Goal: Task Accomplishment & Management: Use online tool/utility

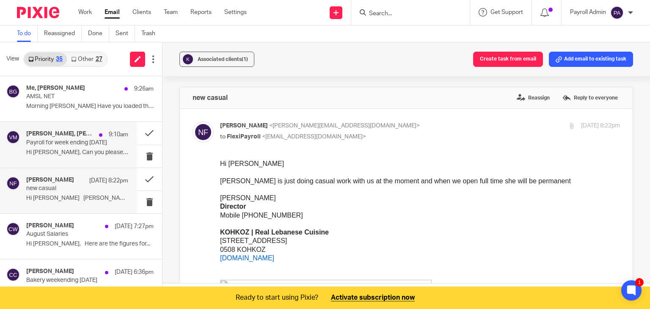
scroll to position [254, 0]
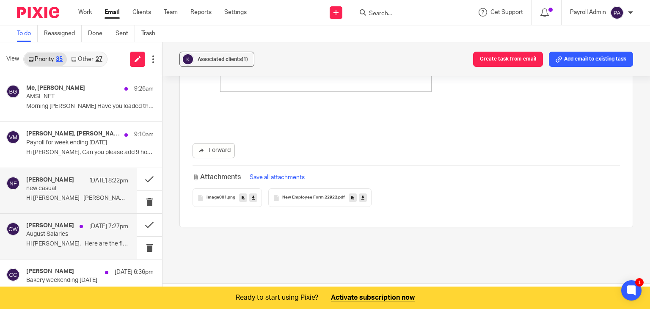
click at [68, 231] on p "August Salaries" at bounding box center [67, 234] width 82 height 7
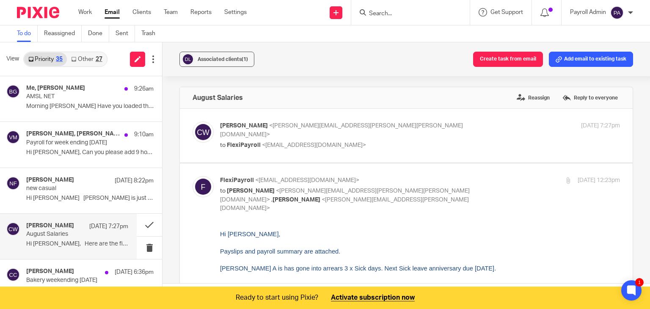
scroll to position [0, 0]
click at [588, 61] on button "Add email to existing task" at bounding box center [591, 59] width 84 height 15
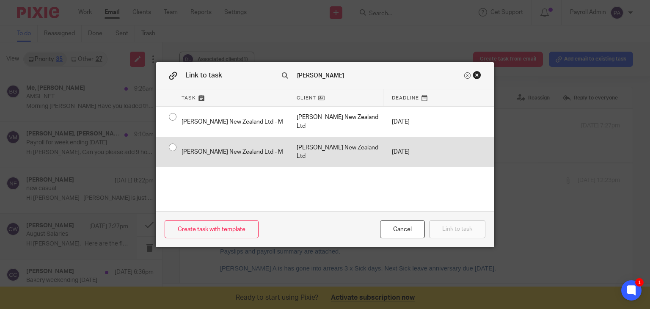
type input "devere"
click at [169, 139] on input "radio" at bounding box center [173, 147] width 16 height 16
radio input "false"
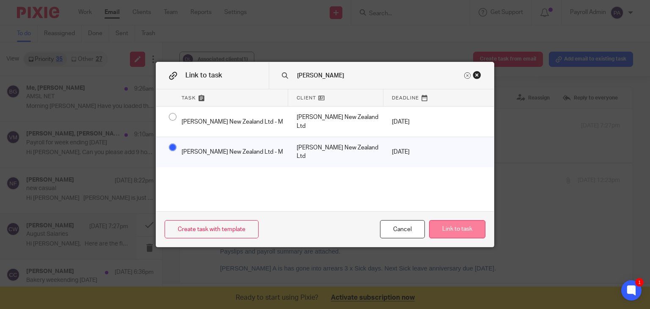
click at [453, 233] on button "Link to task" at bounding box center [457, 229] width 56 height 18
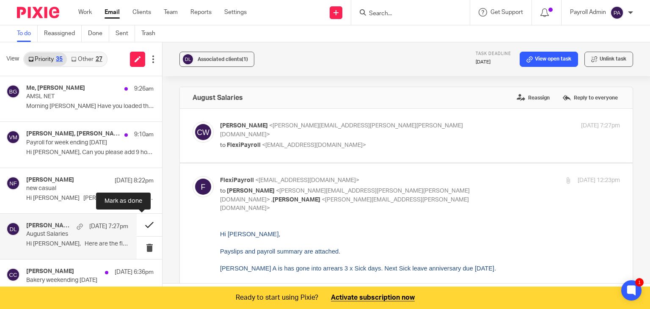
click at [140, 223] on button at bounding box center [149, 225] width 25 height 22
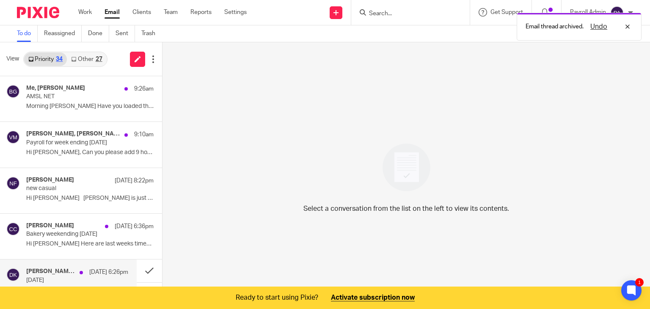
click at [62, 271] on h4 "Dipak Kesha, Me" at bounding box center [50, 271] width 49 height 7
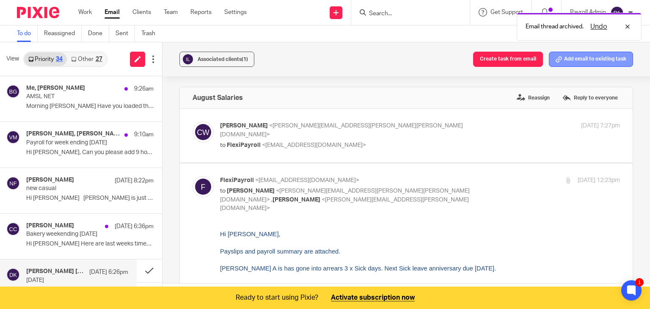
click at [587, 61] on button "Add email to existing task" at bounding box center [591, 59] width 84 height 15
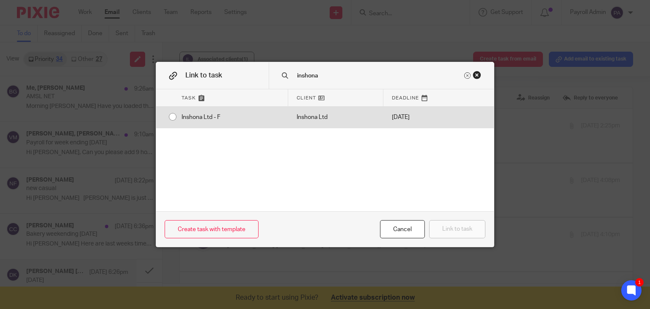
type input "inshona"
click at [167, 115] on input "radio" at bounding box center [173, 117] width 16 height 16
radio input "false"
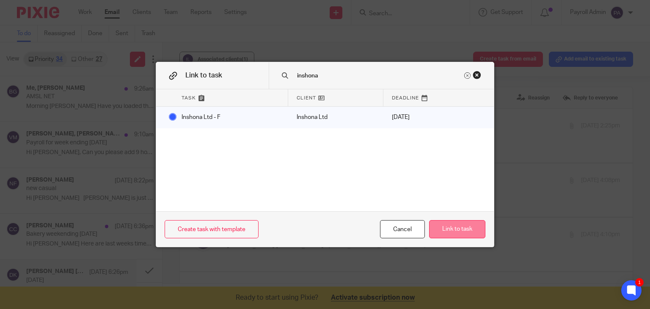
click at [455, 231] on button "Link to task" at bounding box center [457, 229] width 56 height 18
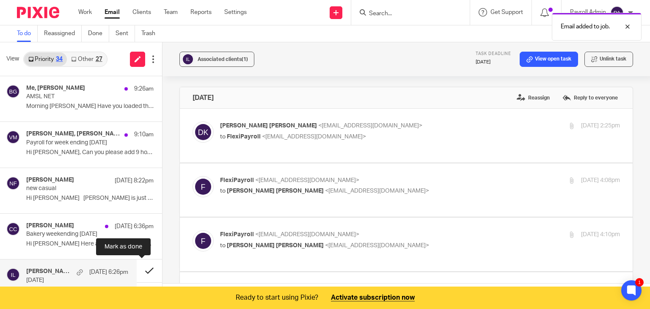
click at [141, 270] on button at bounding box center [149, 271] width 25 height 22
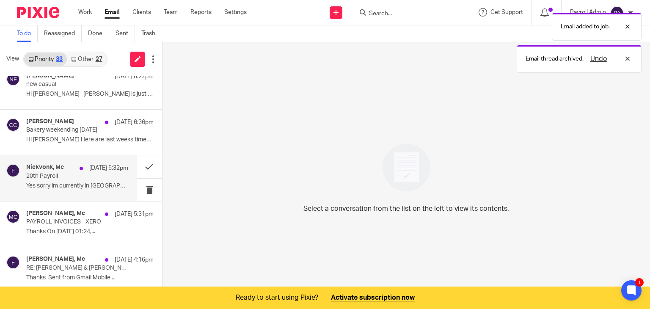
scroll to position [115, 0]
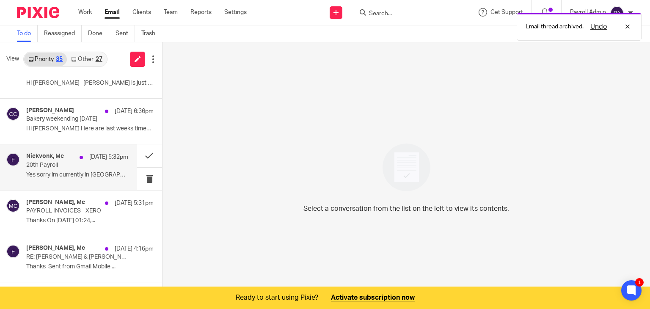
click at [62, 173] on p "Yes sorry im currently in Europe so the time..." at bounding box center [77, 175] width 102 height 7
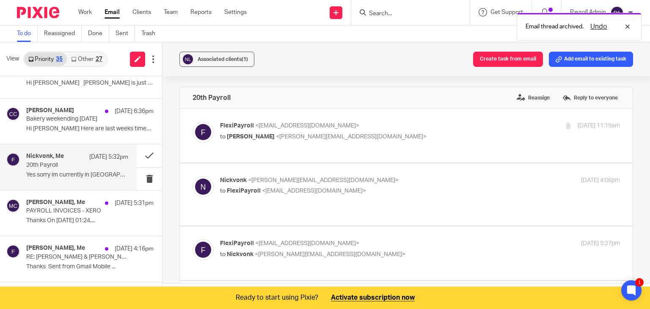
scroll to position [0, 0]
click at [583, 57] on button "Add email to existing task" at bounding box center [591, 59] width 84 height 15
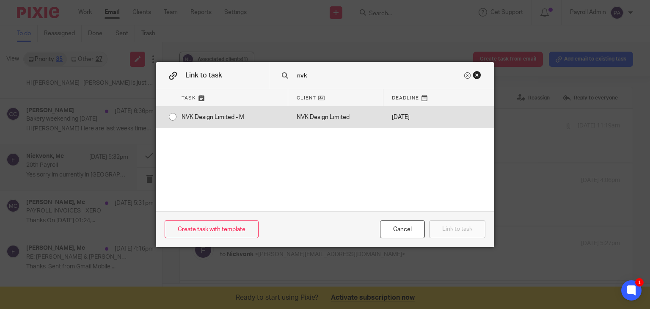
type input "nvk"
click at [168, 118] on input "radio" at bounding box center [173, 117] width 16 height 16
radio input "false"
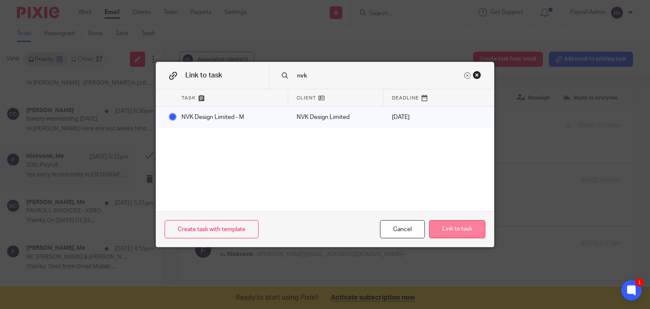
click at [482, 235] on button "Link to task" at bounding box center [457, 229] width 56 height 18
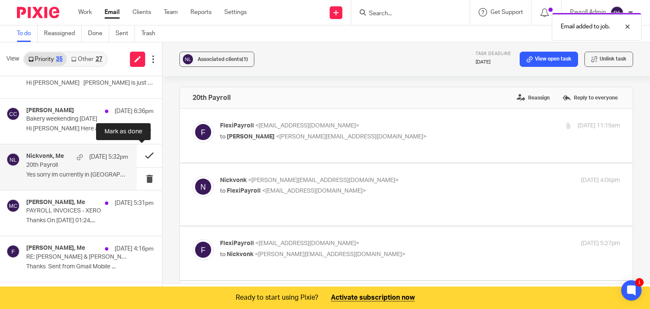
click at [141, 152] on button at bounding box center [149, 155] width 25 height 22
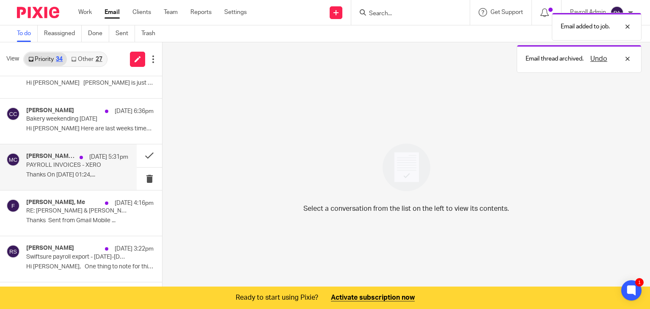
click at [90, 169] on div "Martin Cahnbley, Me 19 Aug 5:31pm PAYROLL INVOICES - XERO Thanks On 19 Aug 2025…" at bounding box center [77, 167] width 102 height 28
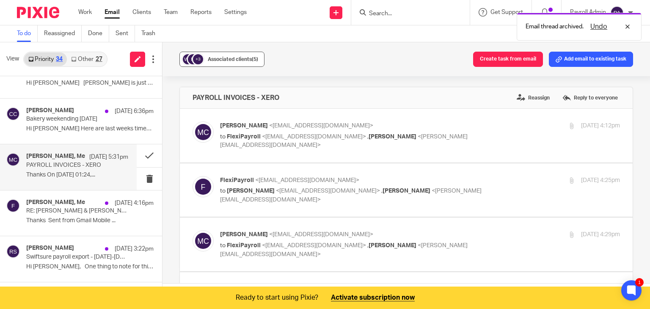
click at [221, 58] on span "Associated clients (5)" at bounding box center [233, 59] width 50 height 5
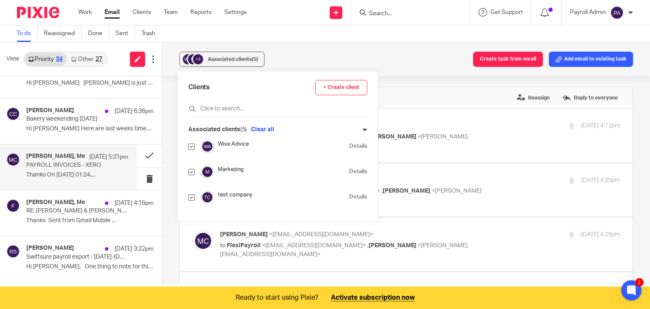
click at [192, 172] on input "checkbox" at bounding box center [191, 172] width 6 height 6
checkbox input "false"
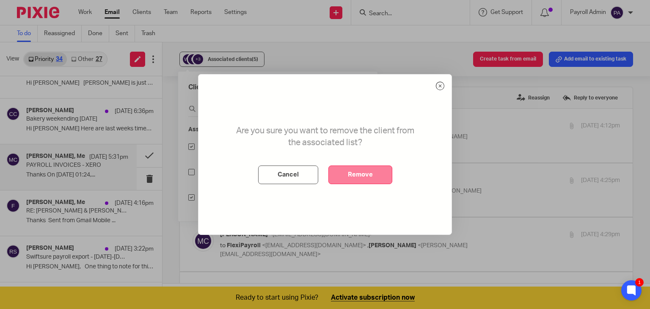
click at [349, 180] on button "Remove" at bounding box center [361, 175] width 64 height 19
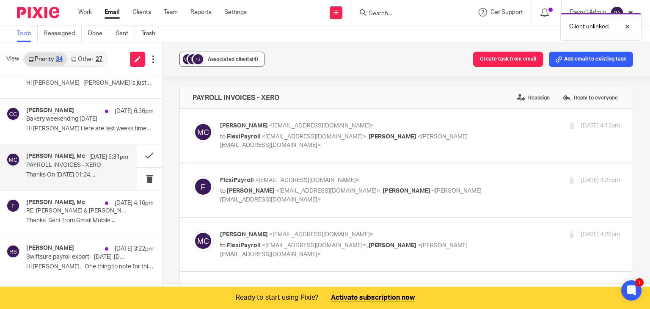
click at [239, 56] on div "Associated clients (4)" at bounding box center [233, 59] width 50 height 8
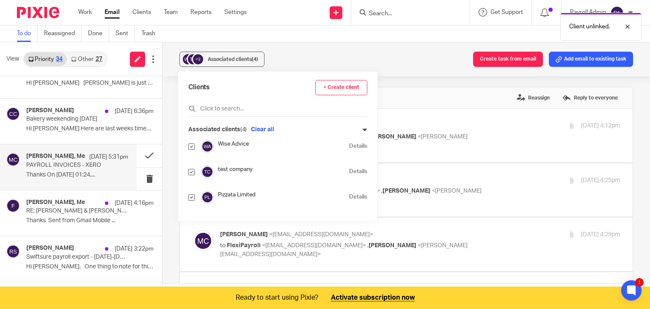
click at [190, 197] on input "checkbox" at bounding box center [191, 197] width 6 height 6
checkbox input "false"
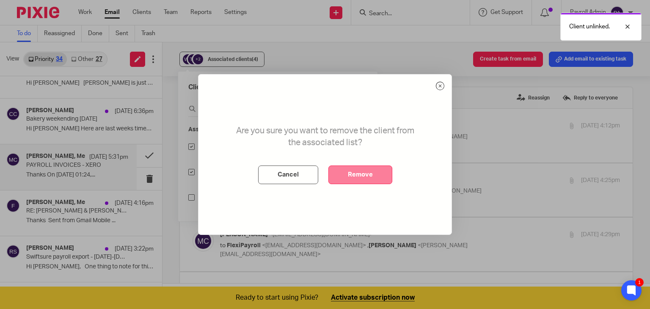
click at [370, 172] on button "Remove" at bounding box center [361, 175] width 64 height 19
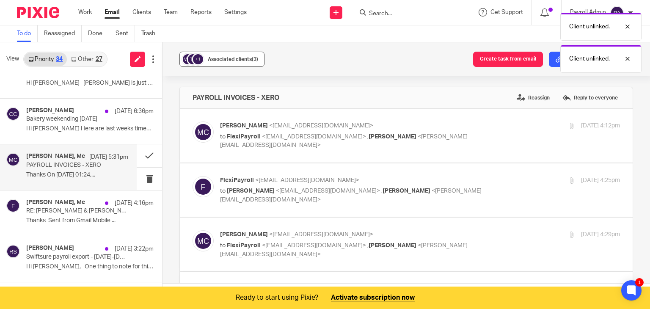
click at [246, 60] on span "Associated clients (3)" at bounding box center [233, 59] width 50 height 5
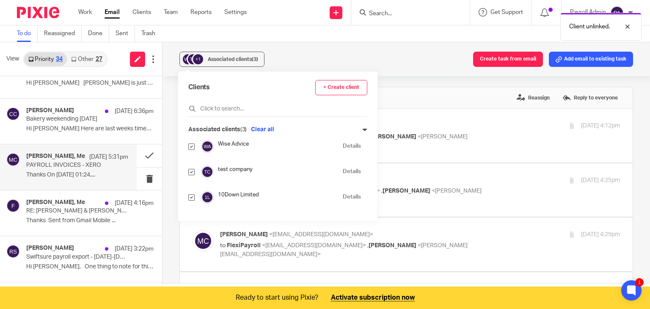
click at [193, 199] on input "checkbox" at bounding box center [191, 197] width 6 height 6
checkbox input "false"
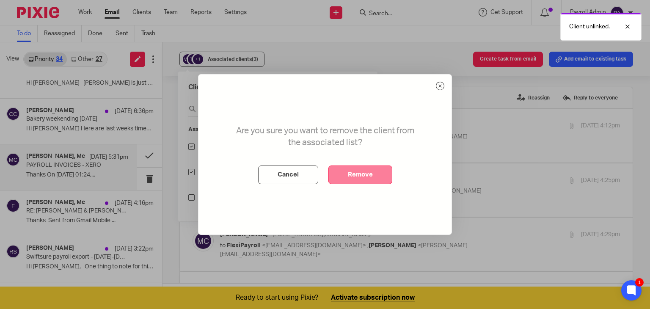
click at [356, 178] on button "Remove" at bounding box center [361, 175] width 64 height 19
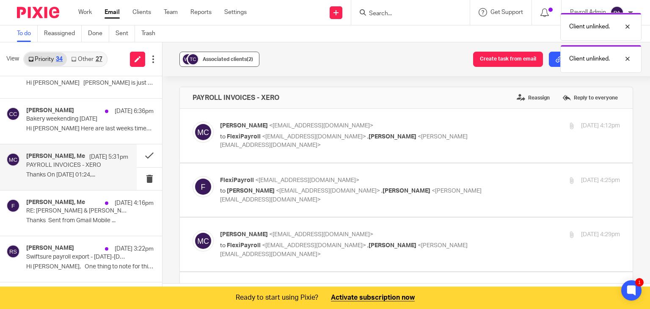
click at [232, 58] on span "Associated clients (2)" at bounding box center [228, 59] width 50 height 5
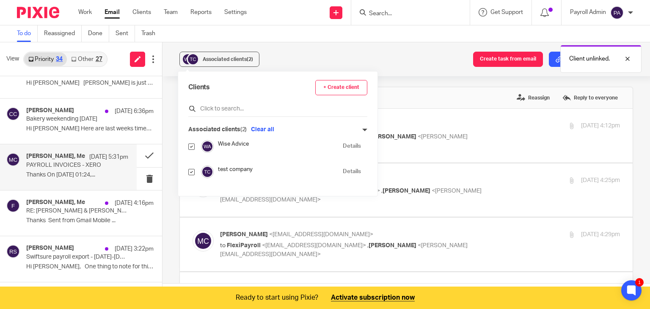
click at [225, 109] on input "text" at bounding box center [277, 109] width 179 height 8
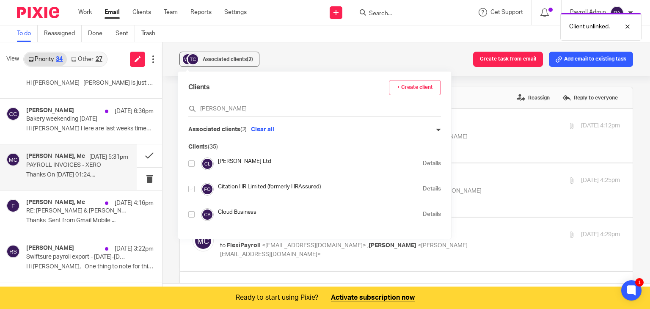
type input "Cahn"
click at [191, 165] on input "checkbox" at bounding box center [191, 163] width 6 height 6
checkbox input "true"
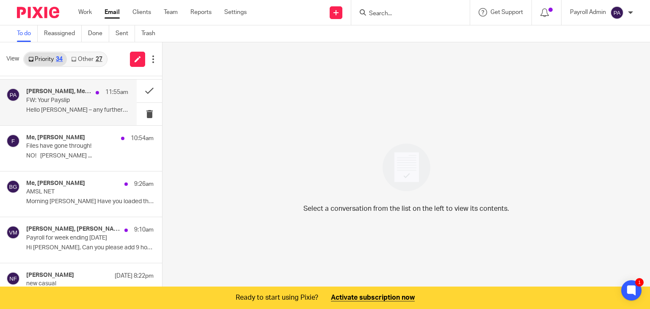
scroll to position [85, 0]
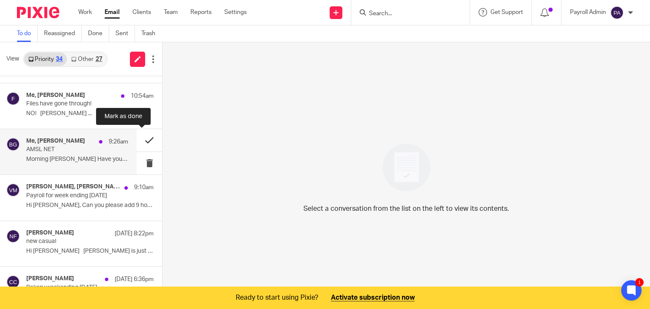
click at [142, 139] on button at bounding box center [149, 140] width 25 height 22
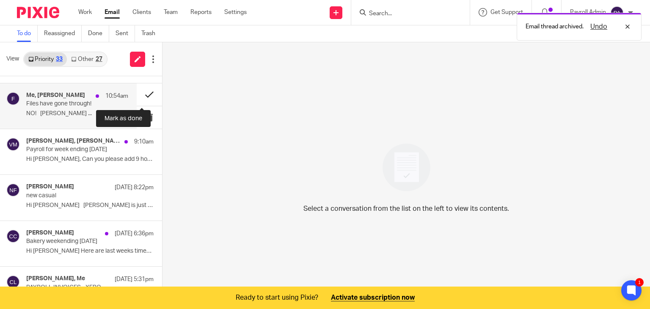
click at [141, 93] on button at bounding box center [149, 94] width 25 height 22
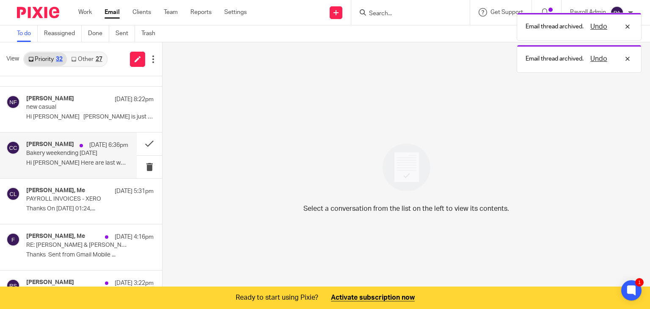
scroll to position [169, 0]
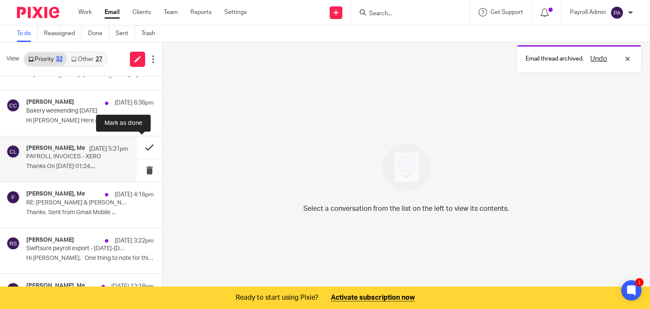
click at [143, 146] on button at bounding box center [149, 147] width 25 height 22
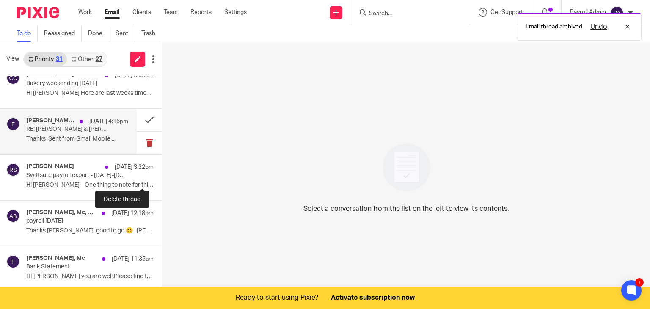
scroll to position [212, 0]
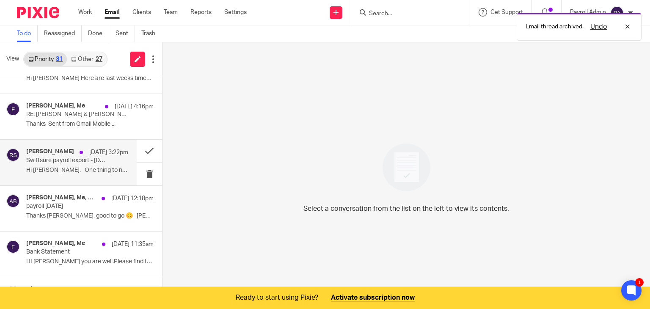
click at [82, 158] on p "Swiftsure payroll export - 11-17th August" at bounding box center [67, 160] width 82 height 7
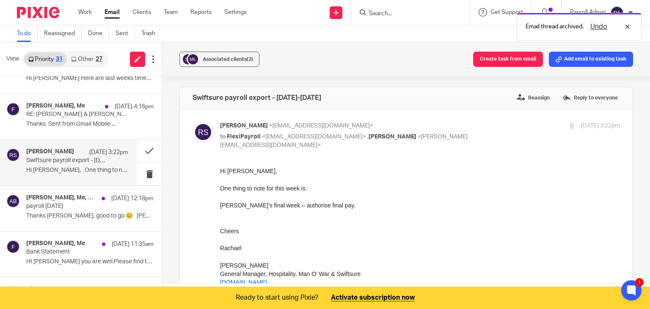
scroll to position [0, 0]
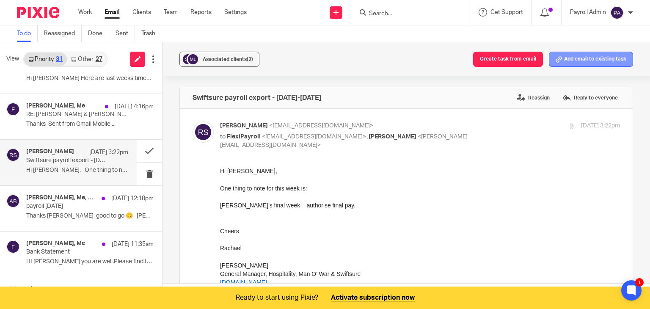
click at [584, 62] on button "Add email to existing task" at bounding box center [591, 59] width 84 height 15
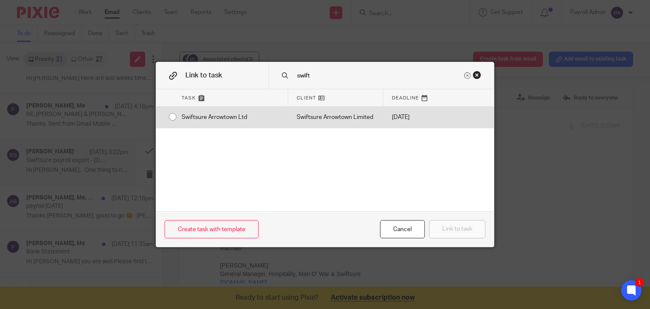
type input "swift"
click at [167, 117] on input "radio" at bounding box center [173, 117] width 16 height 16
radio input "false"
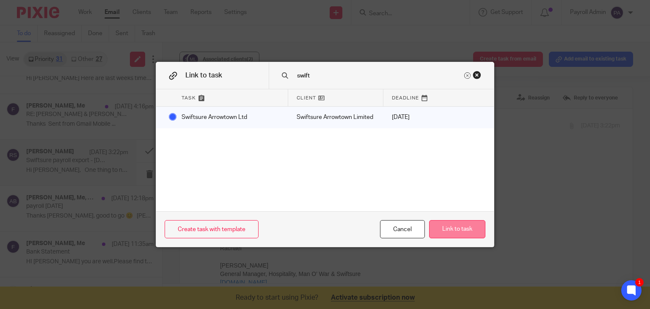
click at [452, 230] on button "Link to task" at bounding box center [457, 229] width 56 height 18
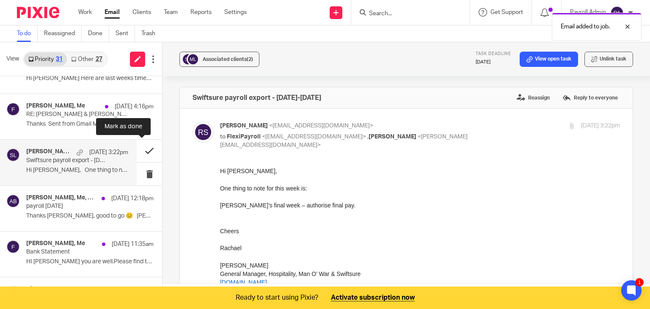
click at [141, 149] on button at bounding box center [149, 151] width 25 height 22
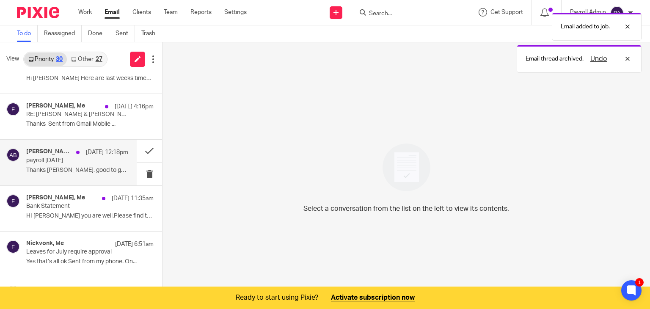
click at [80, 165] on div "Amy Burton, Me, Accounts - First Mates, Last Laugh 19 Aug 12:18pm payroll we 17…" at bounding box center [77, 162] width 102 height 28
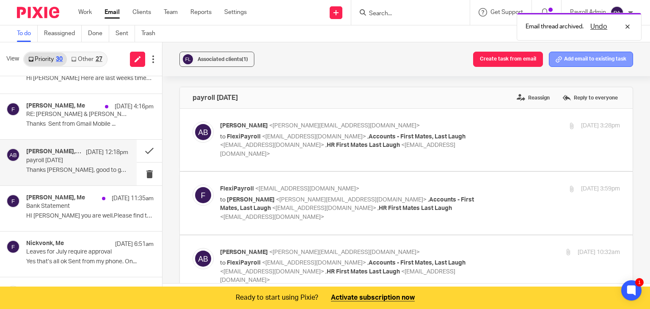
click at [565, 57] on button "Add email to existing task" at bounding box center [591, 59] width 84 height 15
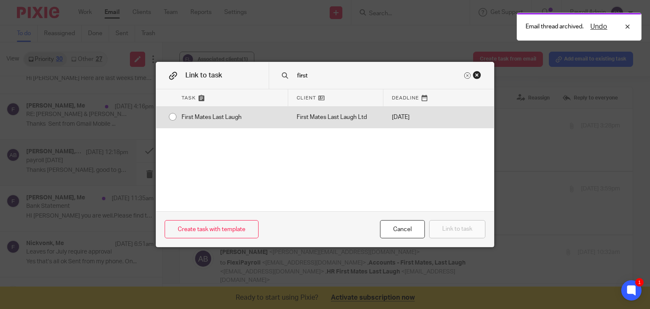
type input "first"
click at [173, 116] on div "First Mates Last Laugh" at bounding box center [230, 117] width 115 height 21
radio input "true"
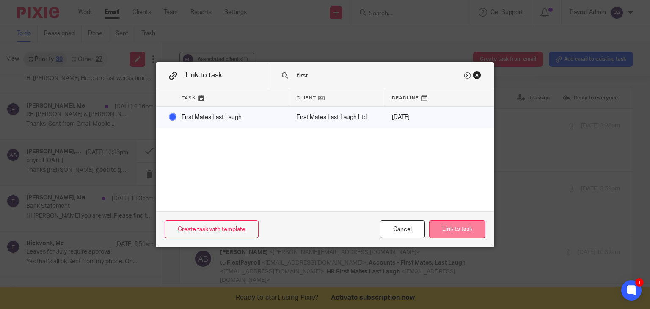
click at [446, 227] on button "Link to task" at bounding box center [457, 229] width 56 height 18
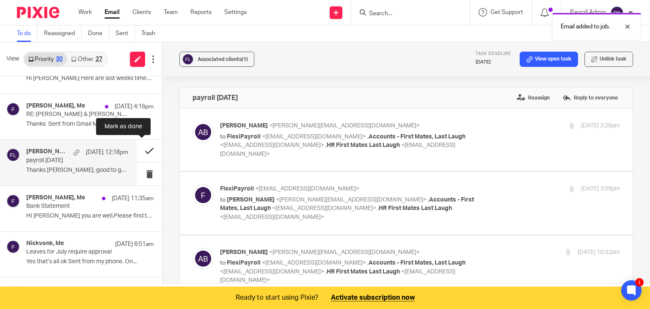
click at [138, 147] on button at bounding box center [149, 151] width 25 height 22
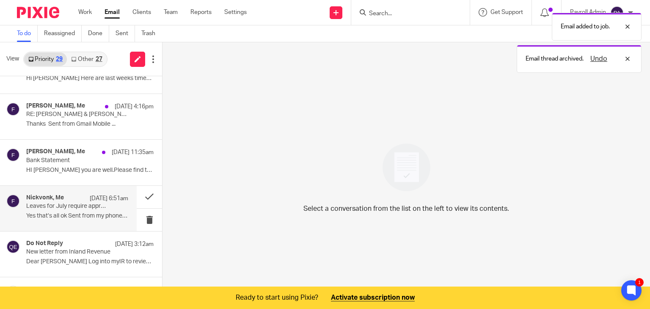
click at [77, 210] on div "Nickvonk, Me 19 Aug 6:51am Leaves for July require approval Yes that’s all ok S…" at bounding box center [77, 208] width 102 height 28
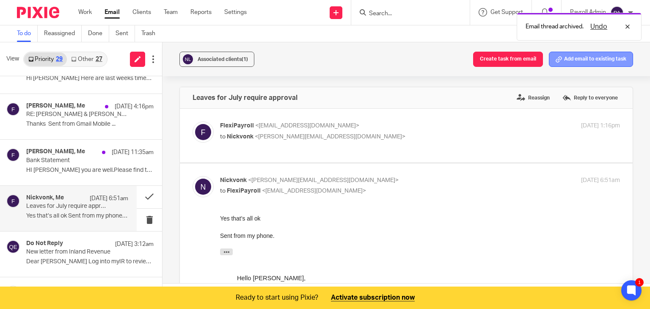
click at [578, 57] on button "Add email to existing task" at bounding box center [591, 59] width 84 height 15
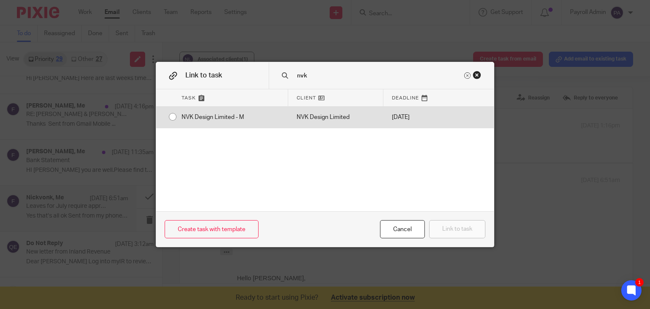
type input "nvk"
click at [173, 115] on div "NVK Design Limited - M" at bounding box center [230, 117] width 115 height 21
radio input "true"
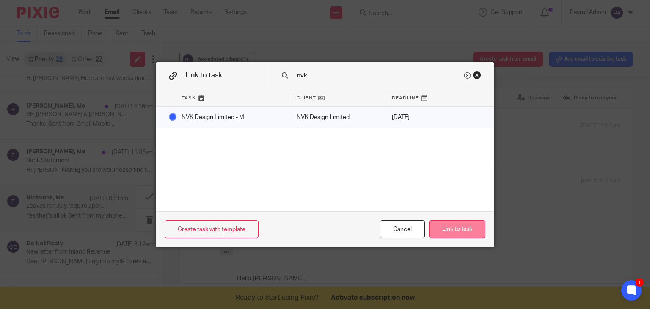
click at [470, 227] on button "Link to task" at bounding box center [457, 229] width 56 height 18
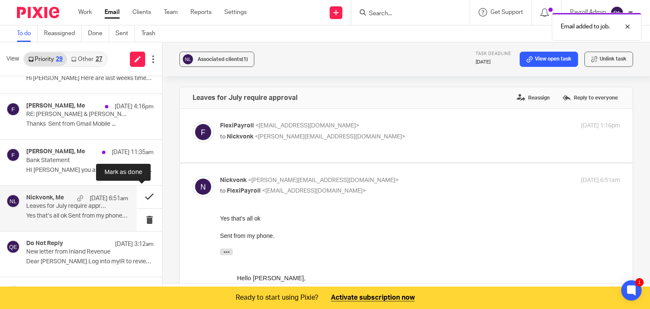
click at [142, 196] on button at bounding box center [149, 197] width 25 height 22
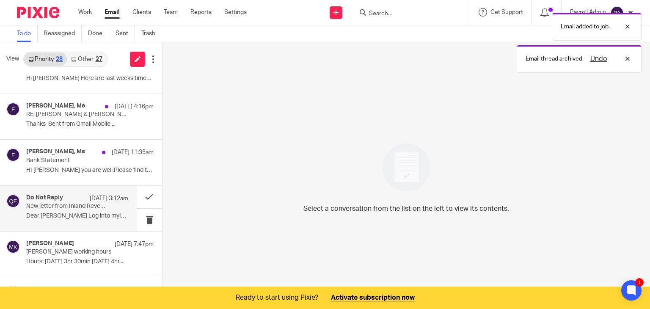
click at [66, 207] on p "New letter from Inland Revenue" at bounding box center [67, 206] width 82 height 7
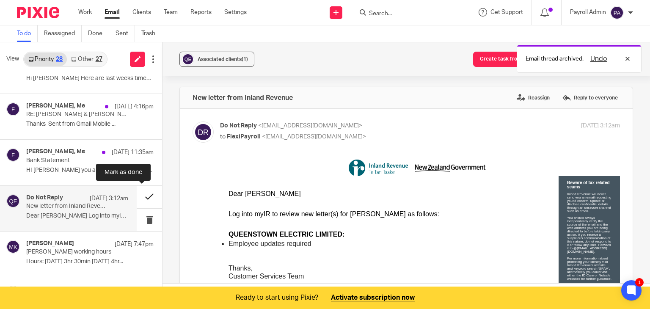
click at [139, 196] on button at bounding box center [149, 197] width 25 height 22
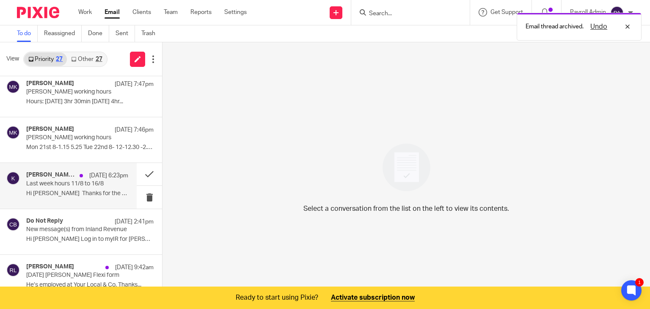
scroll to position [339, 0]
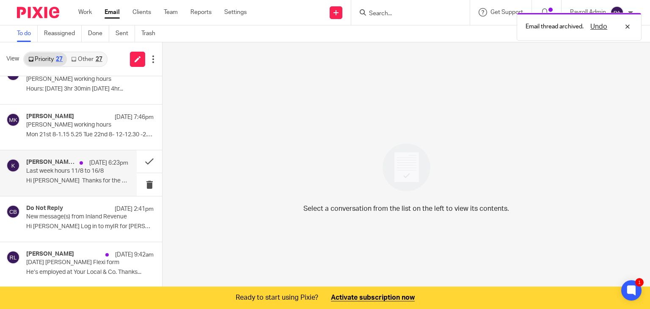
click at [66, 171] on p "Last week hours 11/8 to 16/8" at bounding box center [67, 171] width 82 height 7
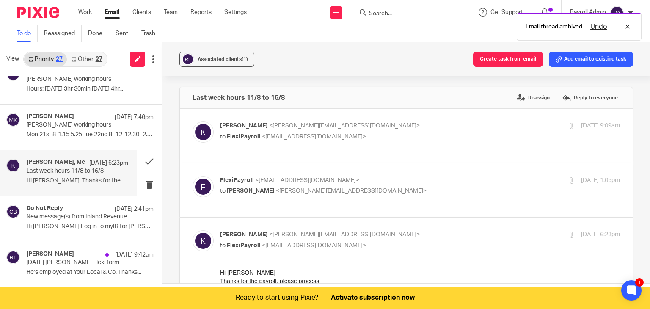
scroll to position [0, 0]
click at [561, 61] on button "Add email to existing task" at bounding box center [591, 59] width 84 height 15
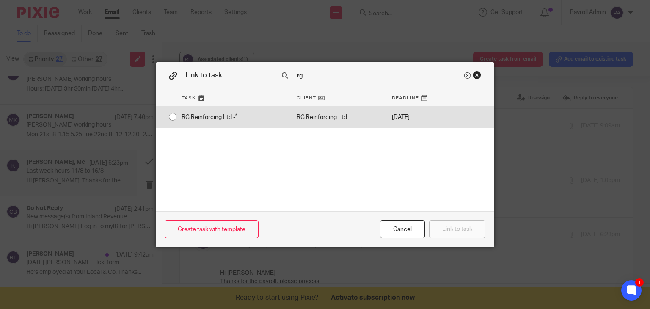
type input "rg"
click at [169, 117] on input "radio" at bounding box center [173, 117] width 16 height 16
radio input "false"
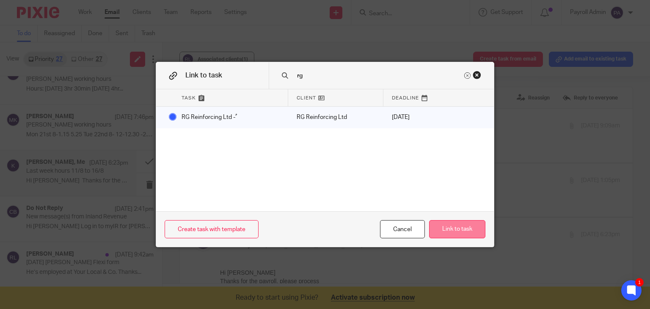
click at [462, 226] on button "Link to task" at bounding box center [457, 229] width 56 height 18
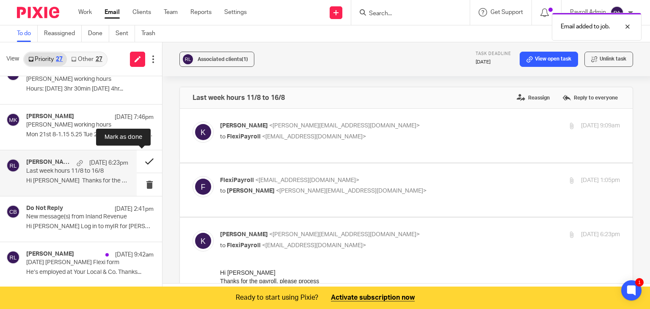
click at [144, 159] on button at bounding box center [149, 161] width 25 height 22
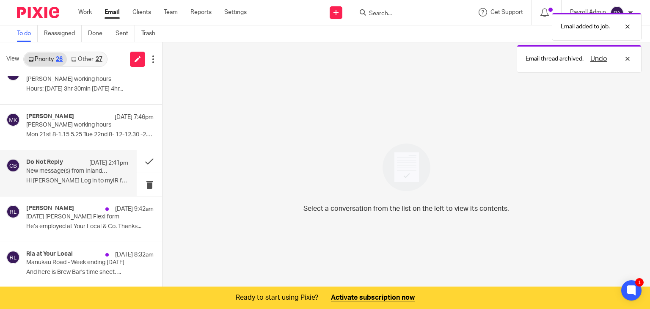
click at [75, 172] on p "New message(s) from Inland Revenue" at bounding box center [67, 171] width 82 height 7
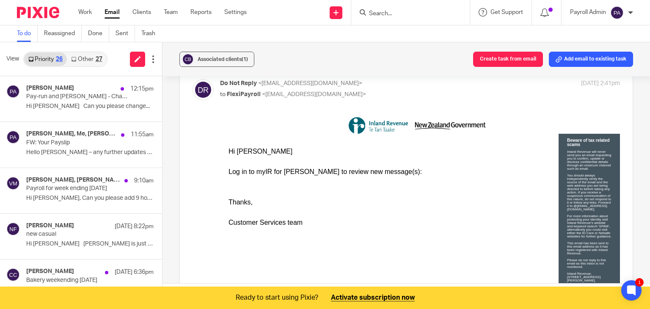
click at [98, 55] on link "Other 27" at bounding box center [86, 60] width 39 height 14
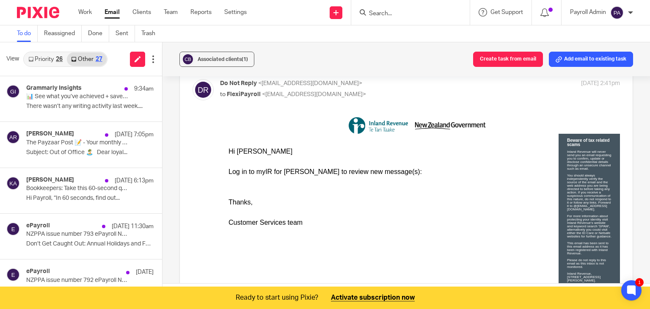
scroll to position [21, 0]
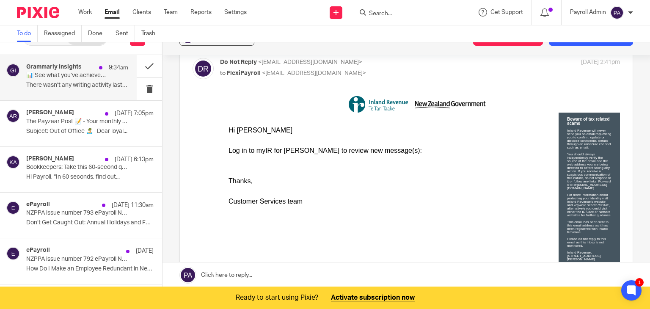
click at [91, 72] on p "📊 See what you’ve achieved + save 50% on Pro!" at bounding box center [67, 75] width 82 height 7
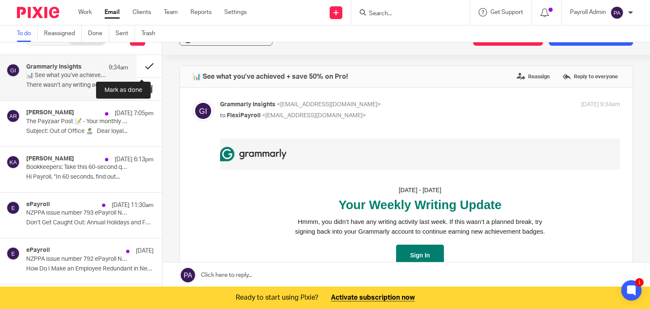
scroll to position [0, 0]
click at [140, 65] on button at bounding box center [149, 66] width 25 height 22
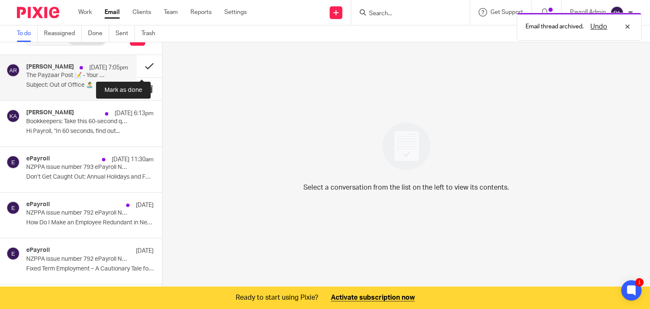
click at [142, 65] on button at bounding box center [149, 66] width 25 height 22
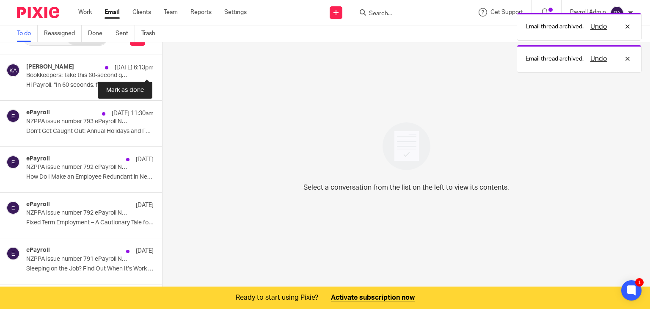
click at [162, 65] on button at bounding box center [165, 66] width 7 height 22
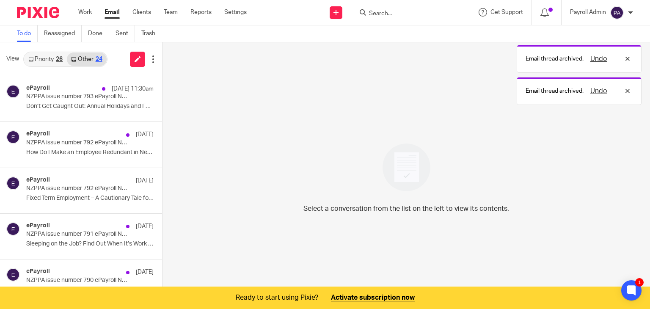
click at [58, 61] on div "26" at bounding box center [59, 59] width 7 height 6
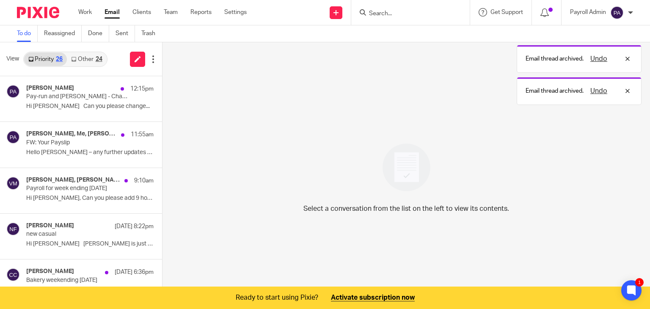
scroll to position [21, 0]
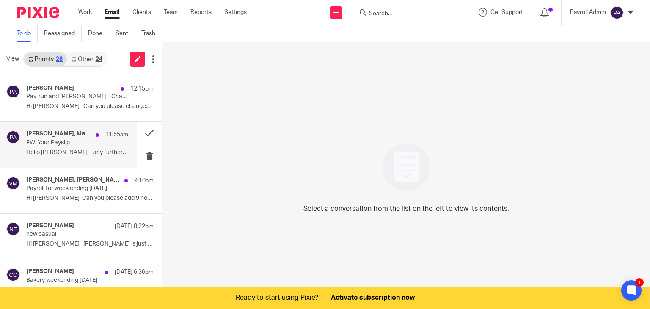
click at [63, 148] on div "Pip Allan, Me, Matthew Irving (PayHero Support), Alex Giurioli (PayHero Support…" at bounding box center [77, 144] width 102 height 28
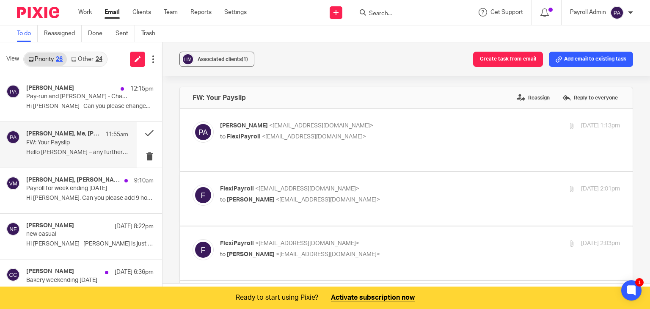
click at [368, 133] on p "to FlexiPayroll <admin@flexipayroll.co.nz>" at bounding box center [353, 137] width 267 height 9
checkbox input "true"
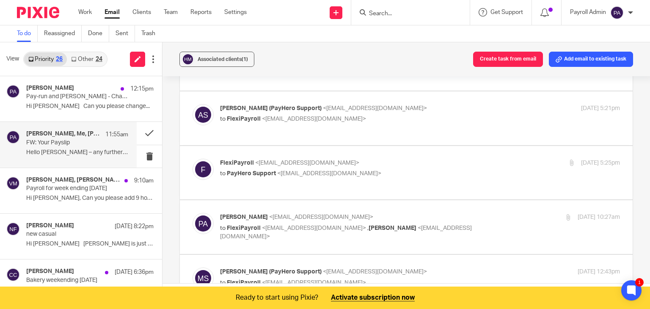
scroll to position [1101, 0]
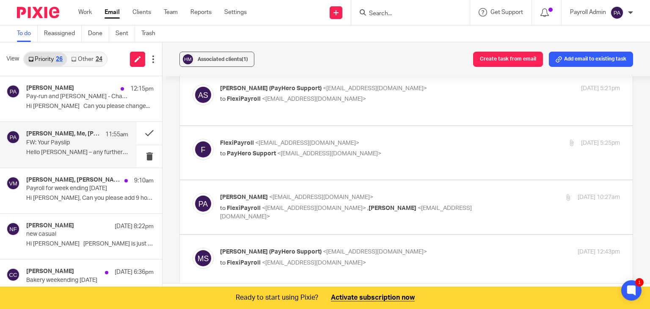
click at [439, 259] on p "to FlexiPayroll <admin@flexipayroll.co.nz>" at bounding box center [353, 263] width 267 height 9
checkbox input "true"
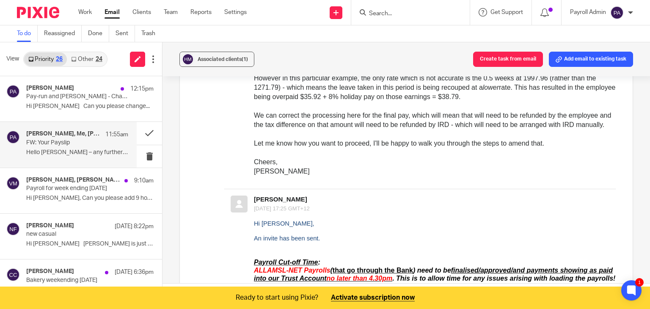
scroll to position [1652, 0]
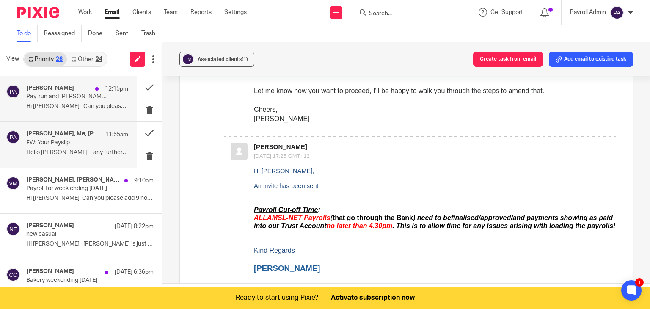
click at [69, 106] on p "Hi Julie Can you please change..." at bounding box center [77, 106] width 102 height 7
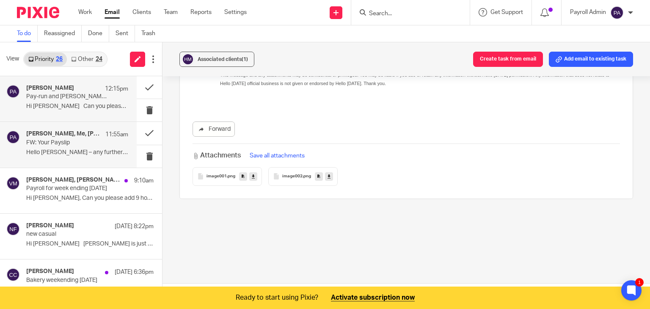
scroll to position [0, 0]
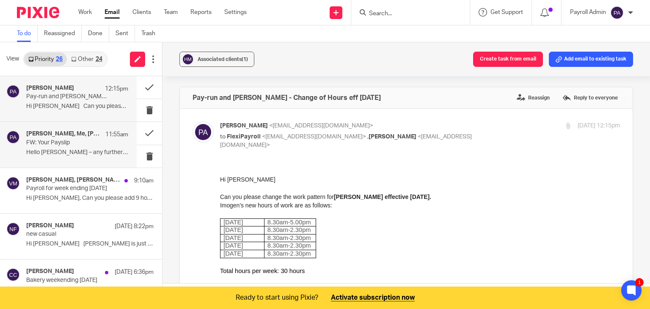
click at [58, 144] on p "FW: Your Payslip" at bounding box center [67, 142] width 82 height 7
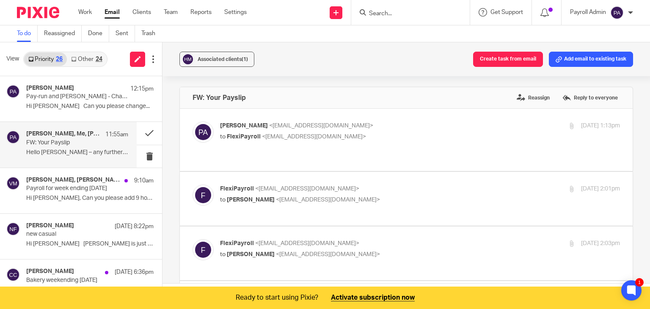
click at [83, 149] on p "Hello Julie – any further updates on this one..." at bounding box center [77, 152] width 102 height 7
click at [392, 16] on input "Search" at bounding box center [406, 14] width 76 height 8
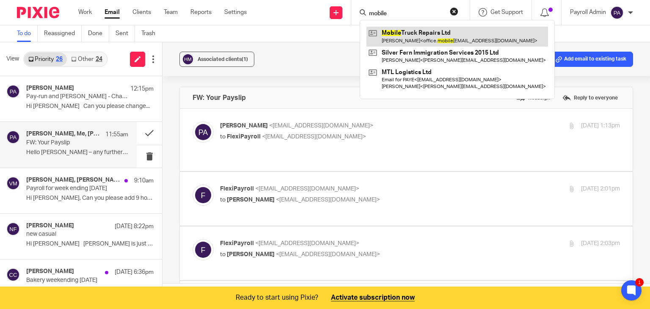
type input "mobile"
click at [409, 33] on link at bounding box center [458, 36] width 182 height 19
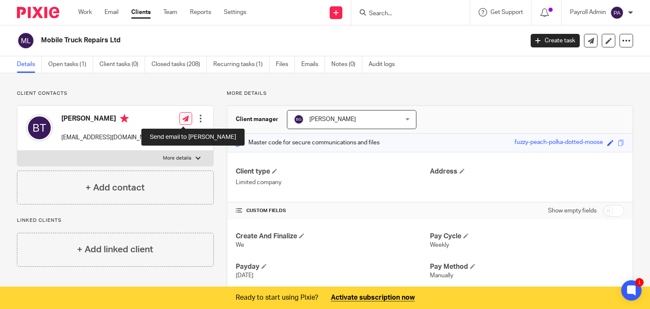
click at [190, 121] on div "Edit contact Create client from contact Export data Delete contact" at bounding box center [192, 118] width 25 height 17
click at [188, 121] on link at bounding box center [186, 118] width 13 height 13
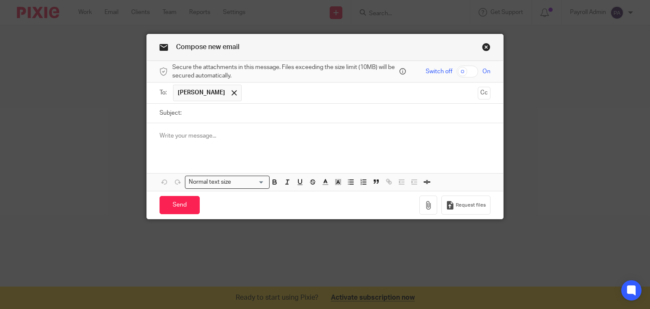
click at [196, 115] on input "Subject:" at bounding box center [338, 113] width 305 height 19
type input "Todays Payroll [DATE]"
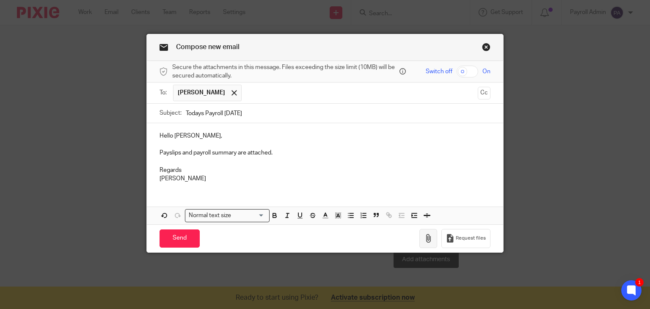
click at [426, 238] on icon "button" at bounding box center [428, 238] width 8 height 8
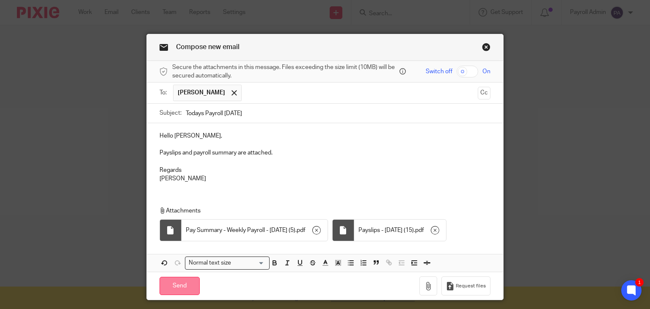
click at [177, 285] on input "Send" at bounding box center [180, 286] width 40 height 18
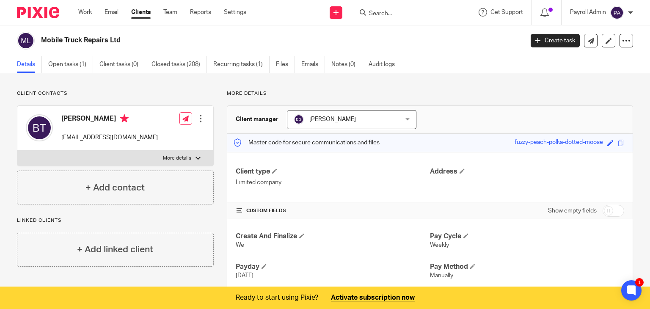
click at [385, 12] on input "Search" at bounding box center [406, 14] width 76 height 8
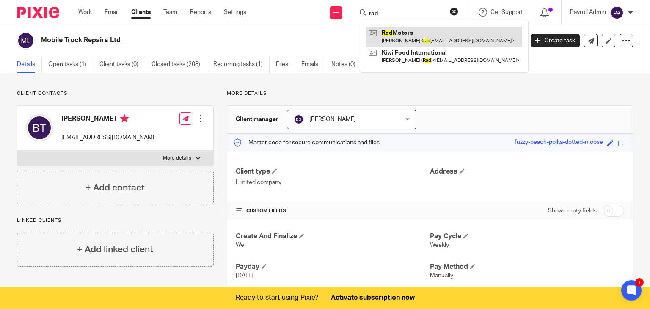
type input "rad"
click at [392, 35] on link at bounding box center [444, 36] width 155 height 19
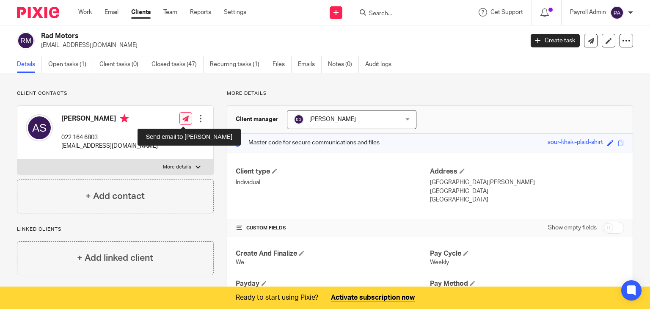
click at [184, 116] on icon at bounding box center [186, 119] width 6 height 6
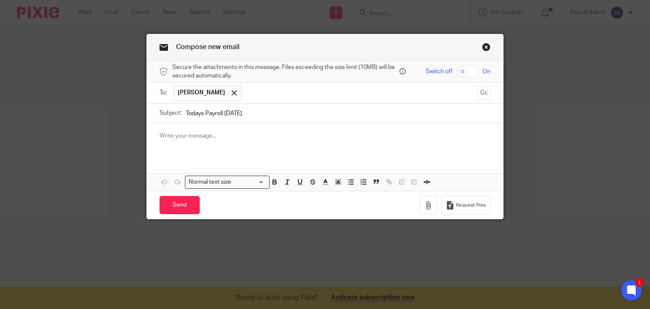
type input "Todays Payroll [DATE]"
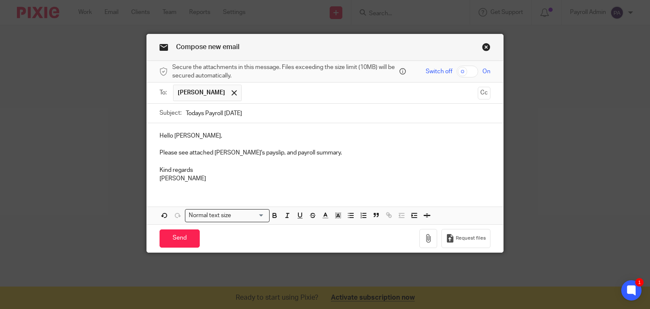
click at [332, 155] on p "Please see attached [PERSON_NAME]'s payslip, and payroll summary." at bounding box center [326, 153] width 332 height 8
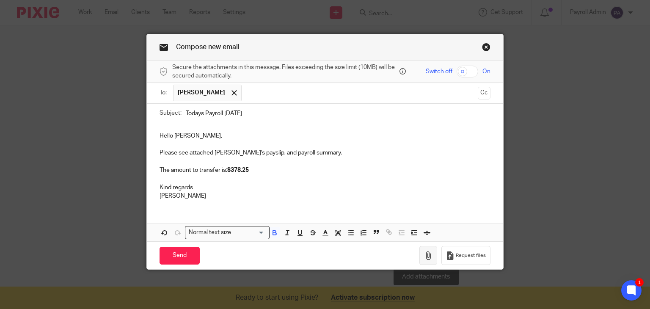
click at [429, 257] on icon "button" at bounding box center [428, 256] width 8 height 8
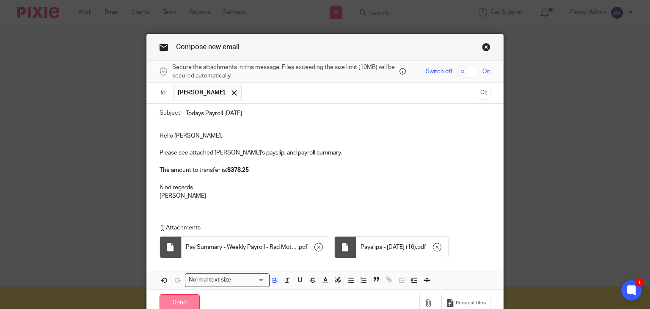
click at [180, 299] on input "Send" at bounding box center [180, 303] width 40 height 18
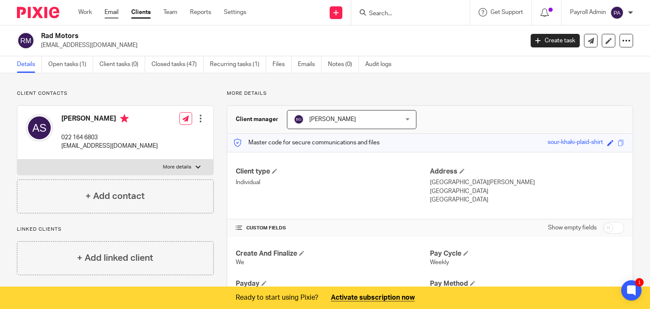
click at [111, 11] on link "Email" at bounding box center [112, 12] width 14 height 8
